Goal: Check status: Check status

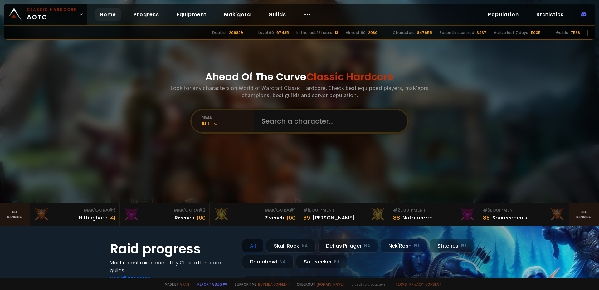
click at [297, 125] on input "text" at bounding box center [329, 121] width 142 height 22
click at [228, 126] on div "All" at bounding box center [228, 123] width 52 height 7
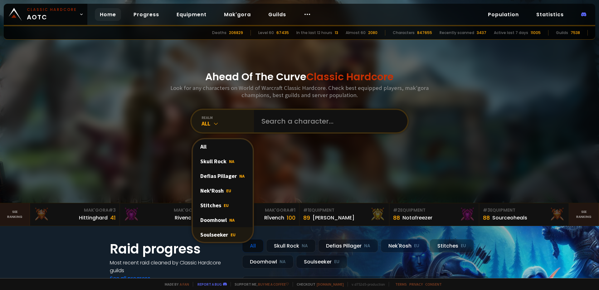
click at [224, 235] on div "Soulseeker EU" at bounding box center [223, 234] width 60 height 15
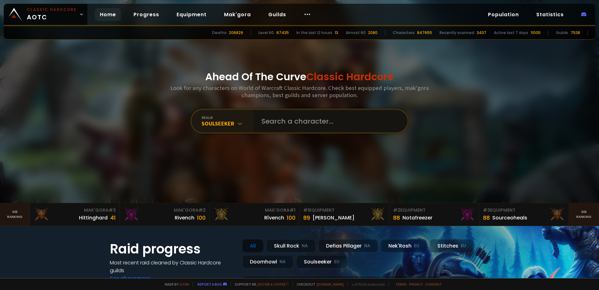
click at [296, 121] on input "text" at bounding box center [329, 121] width 142 height 22
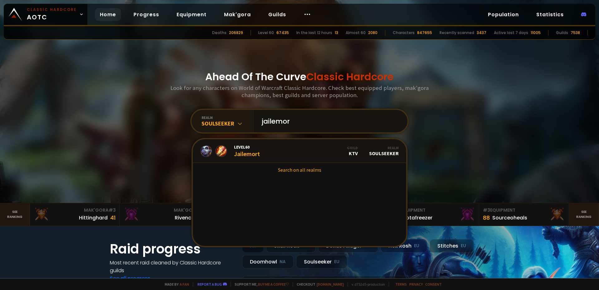
type input "jailemort"
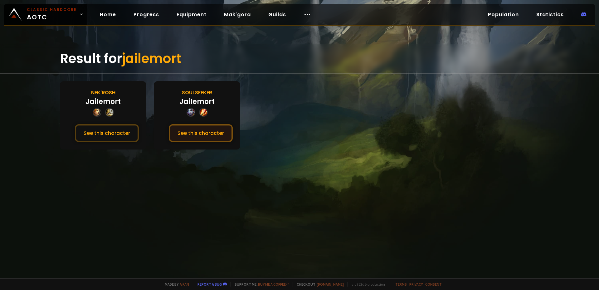
click at [210, 133] on button "See this character" at bounding box center [201, 133] width 64 height 18
